Goal: Obtain resource: Obtain resource

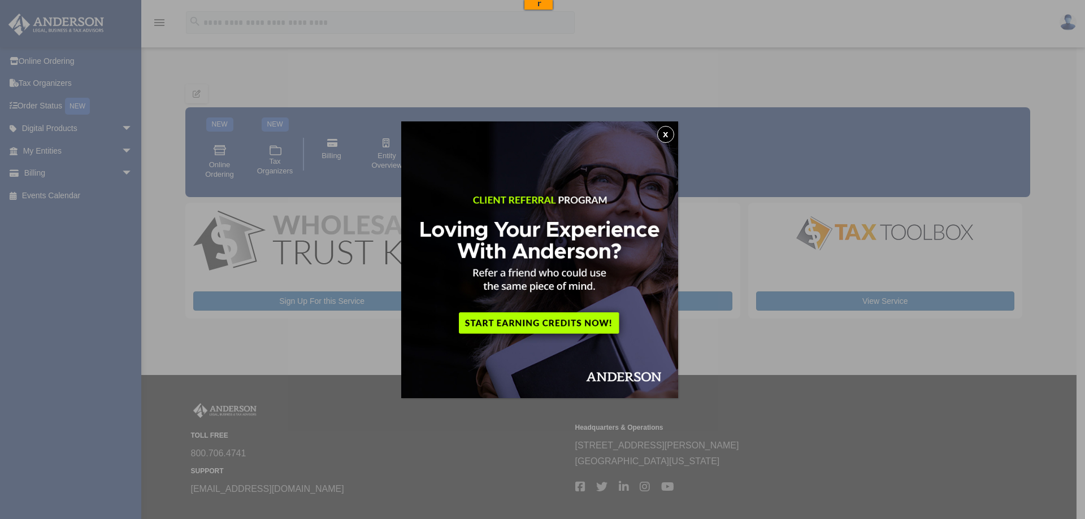
click at [670, 128] on button "x" at bounding box center [665, 134] width 17 height 17
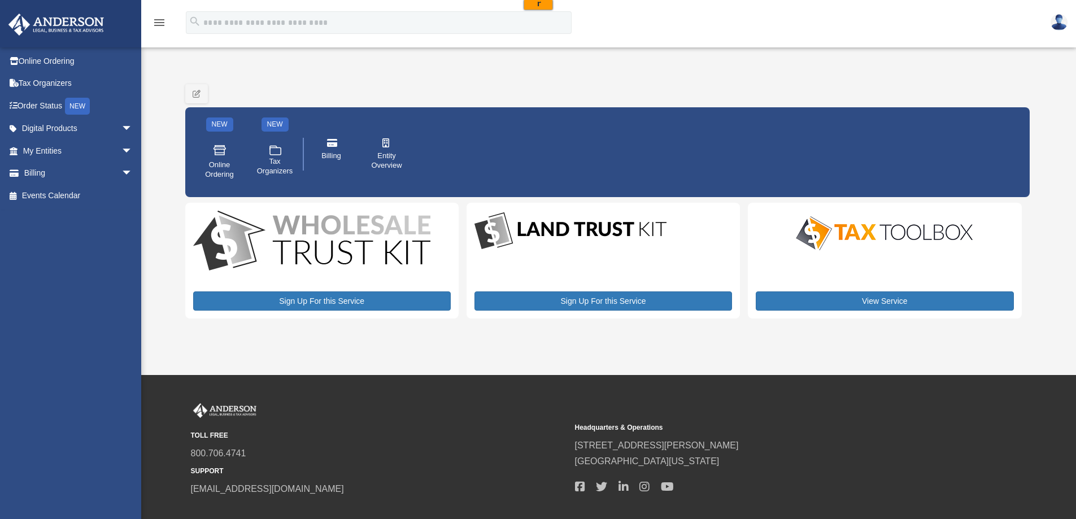
drag, startPoint x: 1052, startPoint y: 24, endPoint x: 821, endPoint y: 31, distance: 230.7
click at [821, 31] on div "menu search Site Menu add [EMAIL_ADDRESS][DOMAIN_NAME] Reset Password Logout" at bounding box center [537, 27] width 1059 height 38
click at [1057, 20] on img at bounding box center [1059, 22] width 17 height 16
click at [894, 30] on div "menu search Site Menu add ramirezj00@yahoo.com Reset Password Logout" at bounding box center [537, 27] width 1059 height 38
click at [163, 27] on icon "menu" at bounding box center [160, 23] width 14 height 14
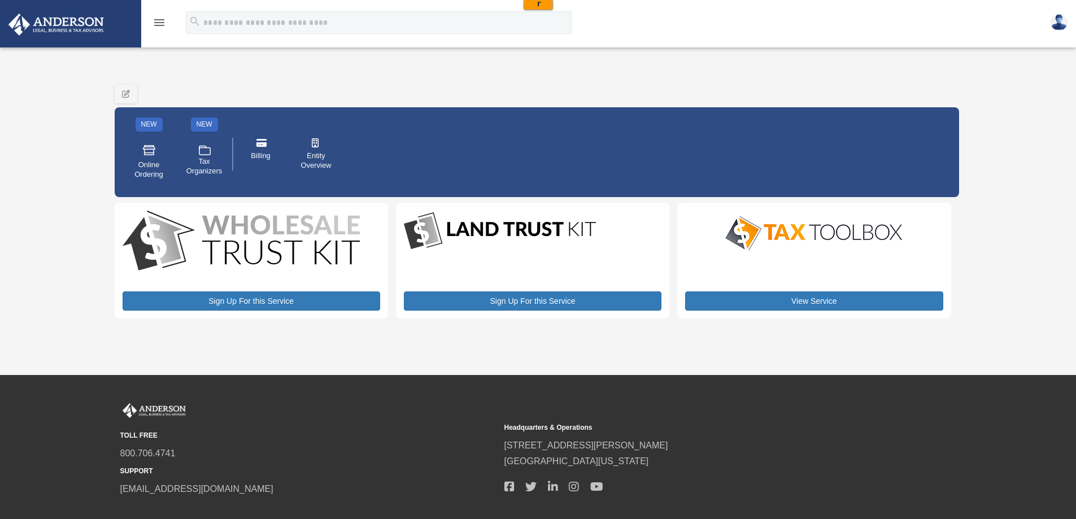
click at [163, 27] on icon "menu" at bounding box center [160, 23] width 14 height 14
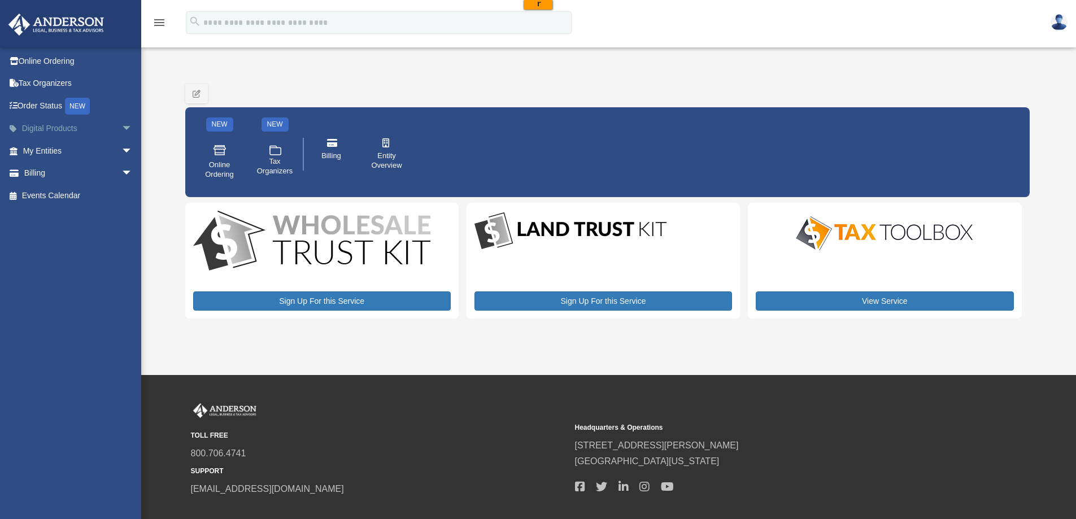
click at [54, 128] on link "Digital Products arrow_drop_down" at bounding box center [79, 129] width 142 height 23
click at [284, 155] on link ".cls-1{fill:none;stroke:#ffffff;stroke-linecap:round;stroke-linejoin:round;stro…" at bounding box center [274, 162] width 47 height 52
click at [45, 145] on link "My Entities arrow_drop_down" at bounding box center [79, 151] width 142 height 23
click at [78, 151] on link "My Entities arrow_drop_down" at bounding box center [79, 151] width 142 height 23
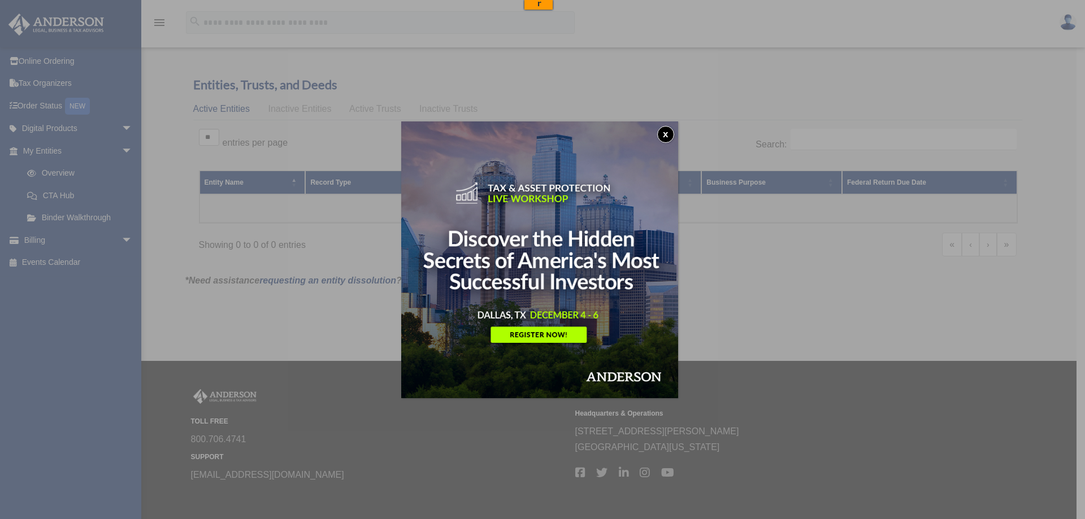
click at [662, 134] on button "x" at bounding box center [665, 134] width 17 height 17
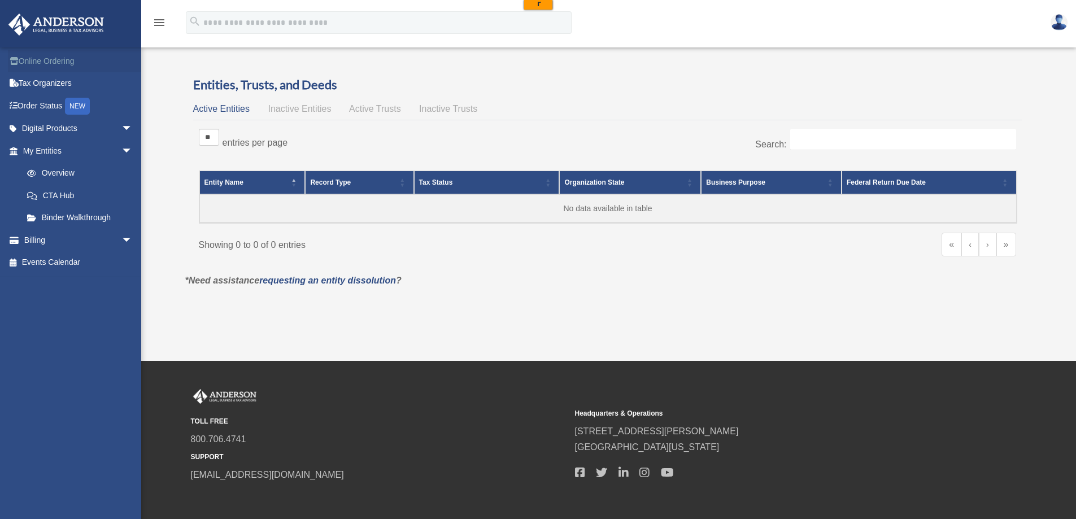
click at [44, 62] on link "Online Ordering" at bounding box center [79, 61] width 142 height 23
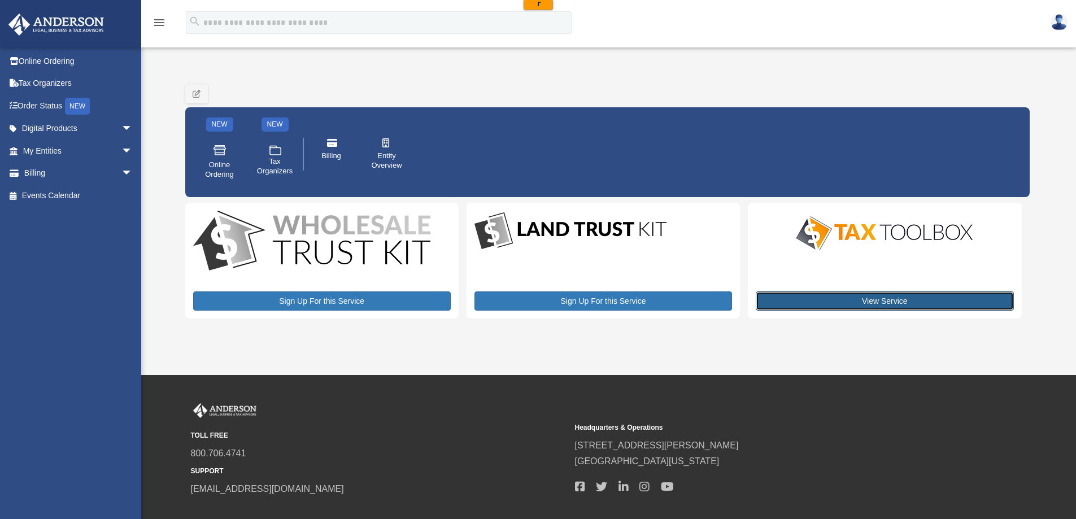
click at [801, 299] on link "View Service" at bounding box center [885, 301] width 258 height 19
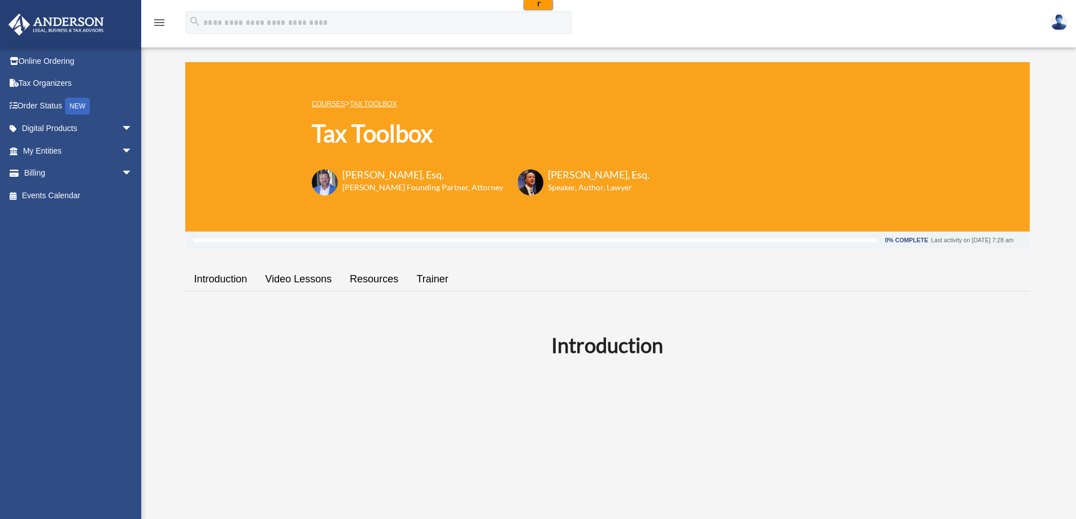
click at [157, 19] on icon "menu" at bounding box center [160, 23] width 14 height 14
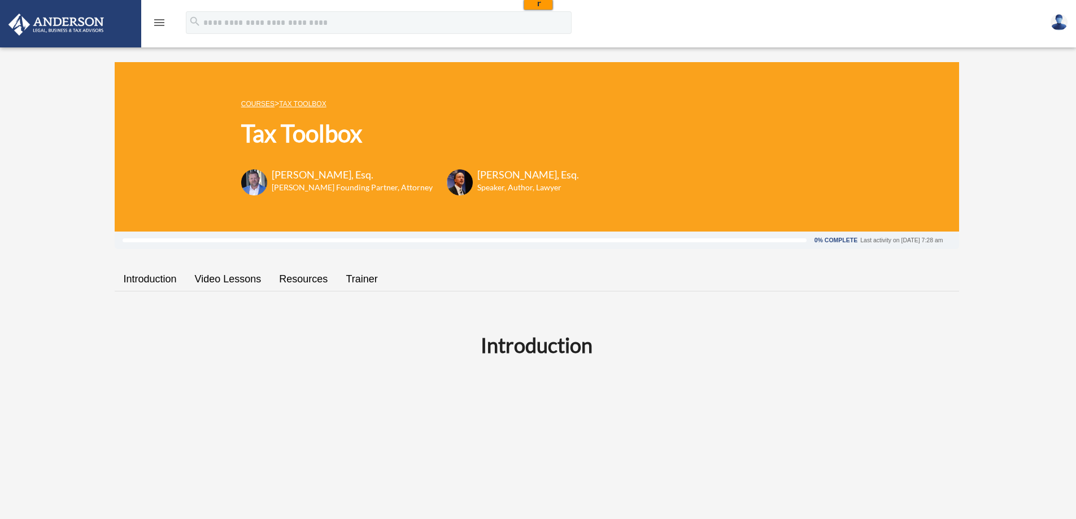
click at [157, 19] on icon "menu" at bounding box center [160, 23] width 14 height 14
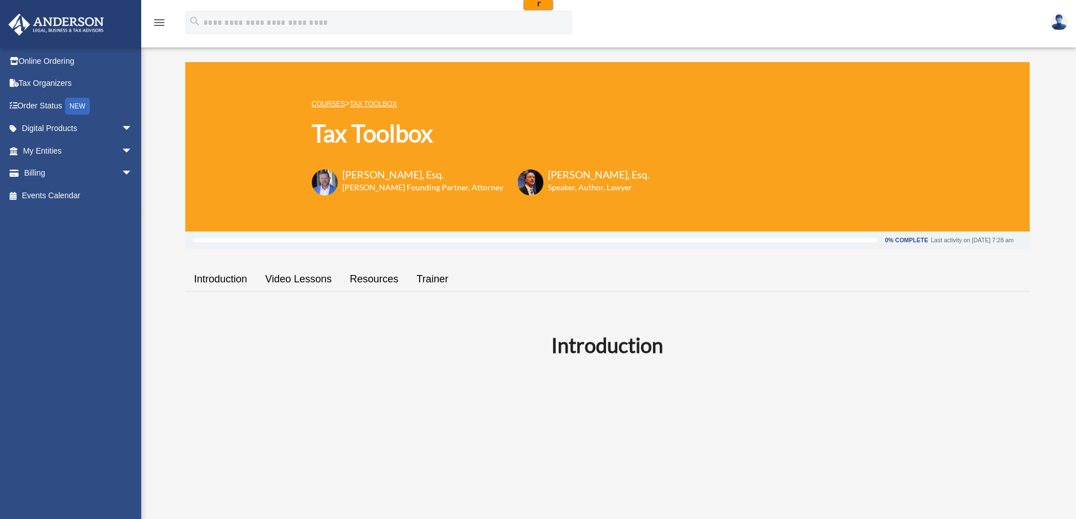
click at [57, 23] on img at bounding box center [56, 25] width 102 height 22
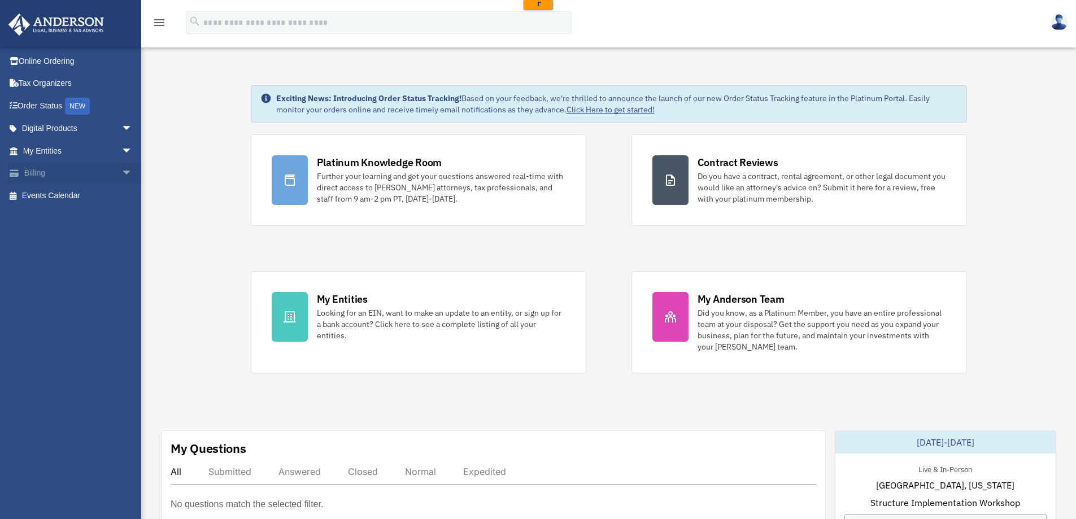
click at [121, 168] on span "arrow_drop_down" at bounding box center [132, 173] width 23 height 23
click at [121, 130] on span "arrow_drop_down" at bounding box center [132, 129] width 23 height 23
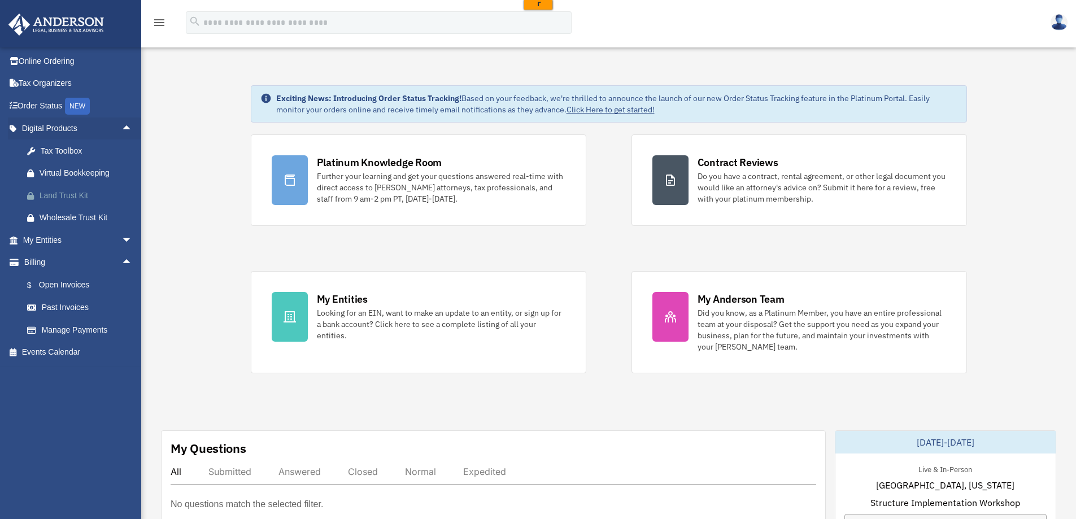
click at [76, 197] on div "Land Trust Kit" at bounding box center [88, 196] width 96 height 14
